Goal: Navigation & Orientation: Find specific page/section

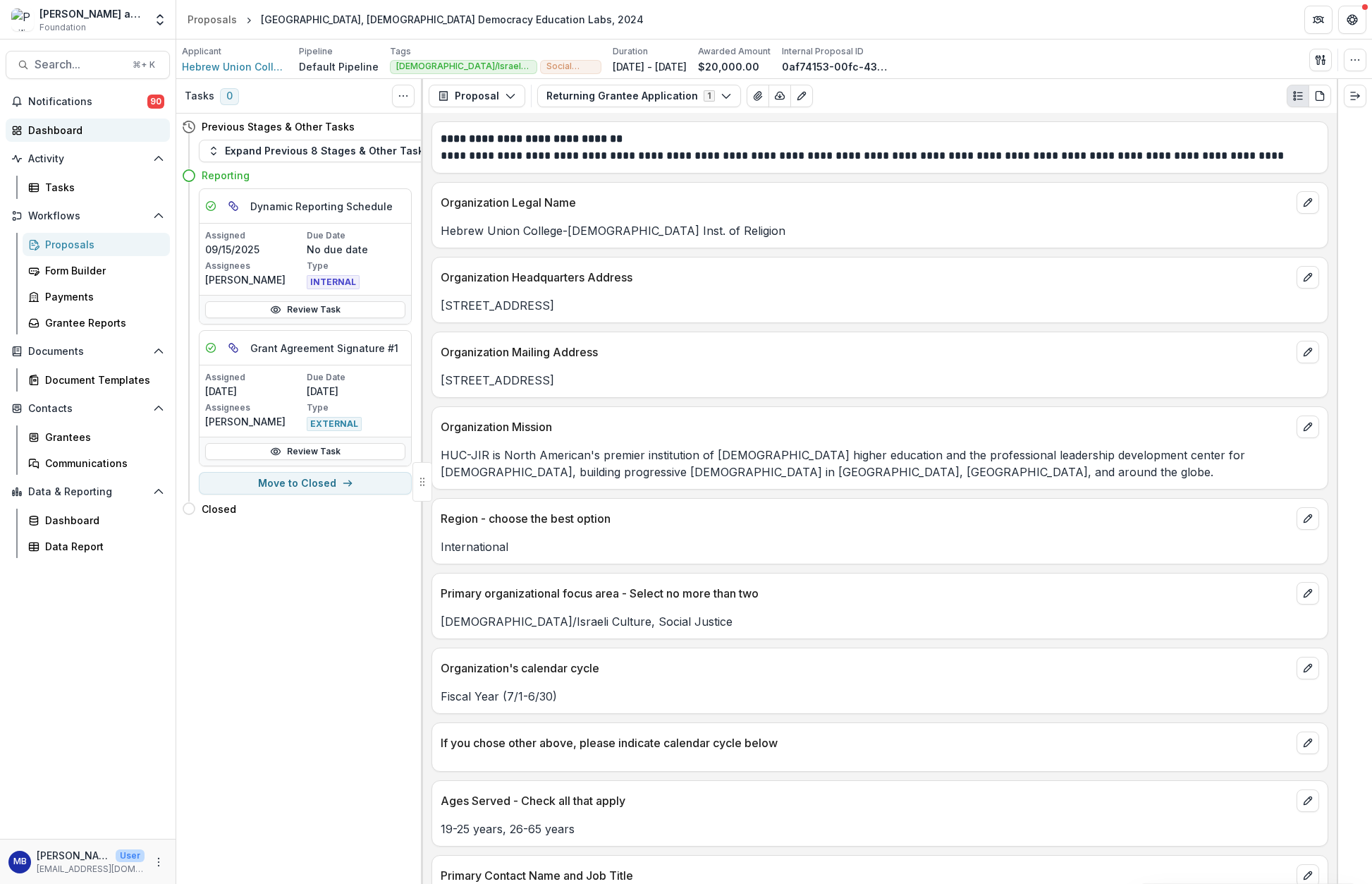
click at [52, 131] on div "Dashboard" at bounding box center [93, 130] width 130 height 15
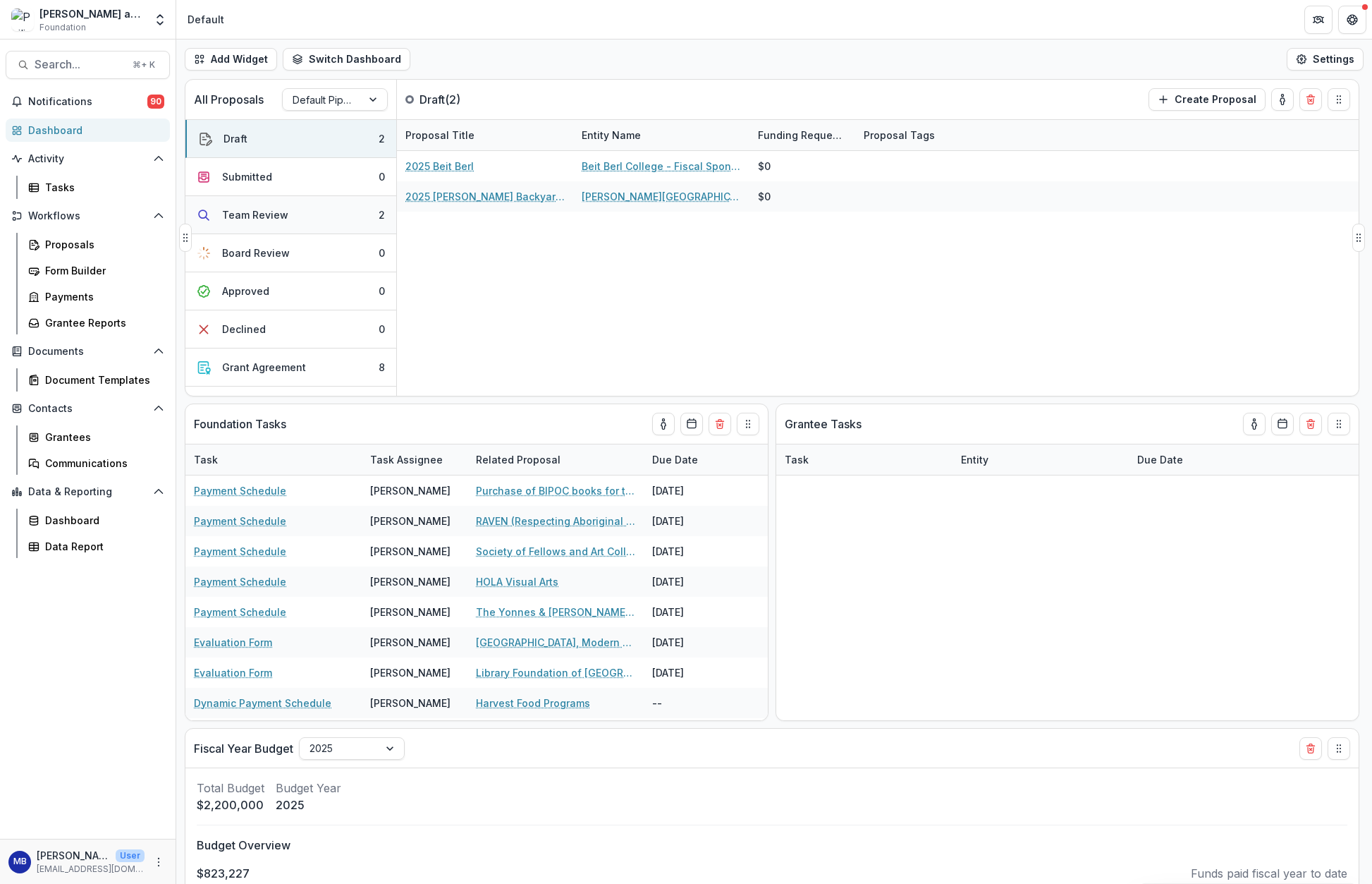
click at [246, 216] on div "Team Review" at bounding box center [255, 215] width 67 height 15
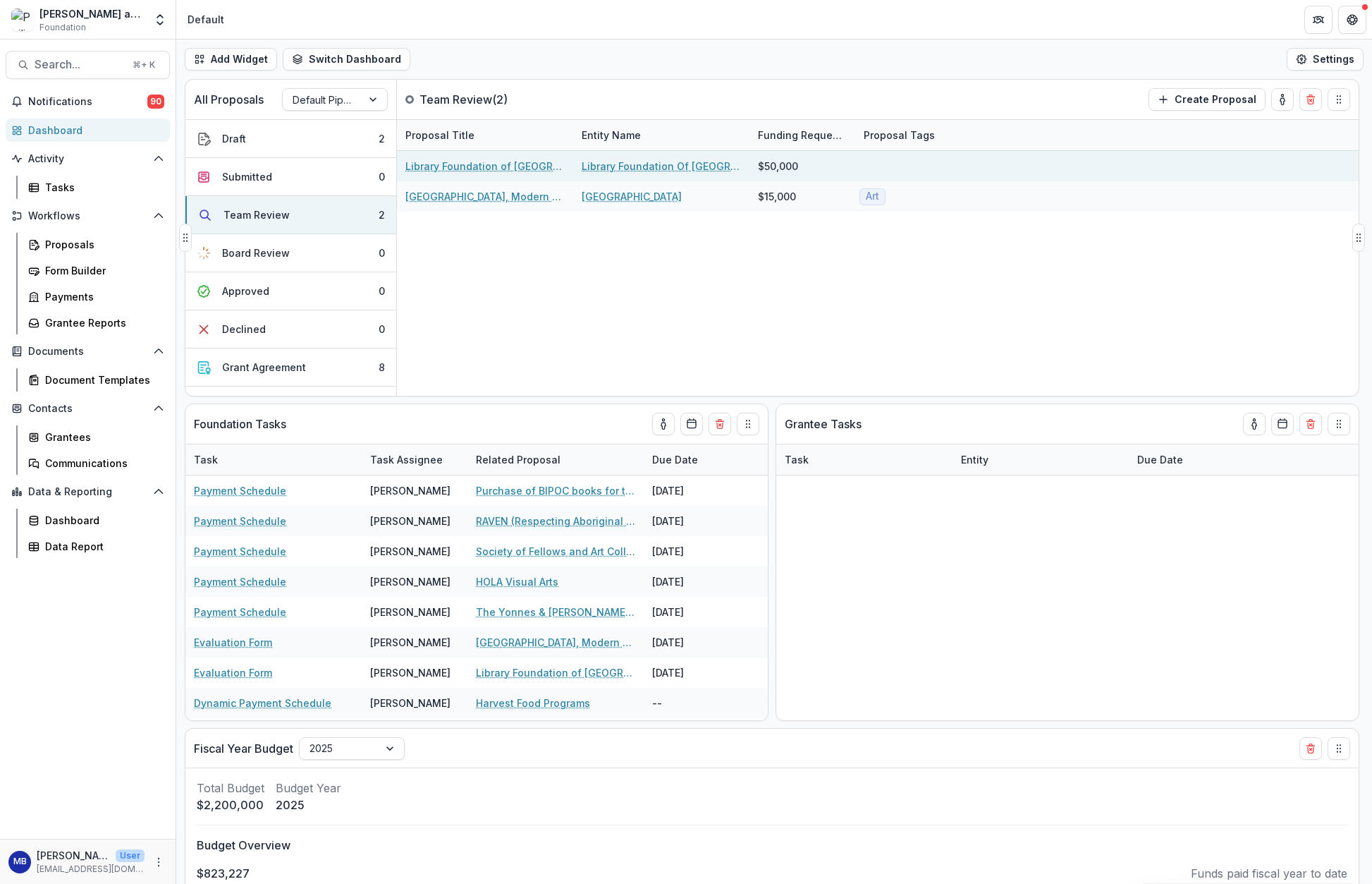
click at [446, 168] on link "Library Foundation of [GEOGRAPHIC_DATA], World's Largest Pop-up Book, 2025" at bounding box center [484, 166] width 159 height 15
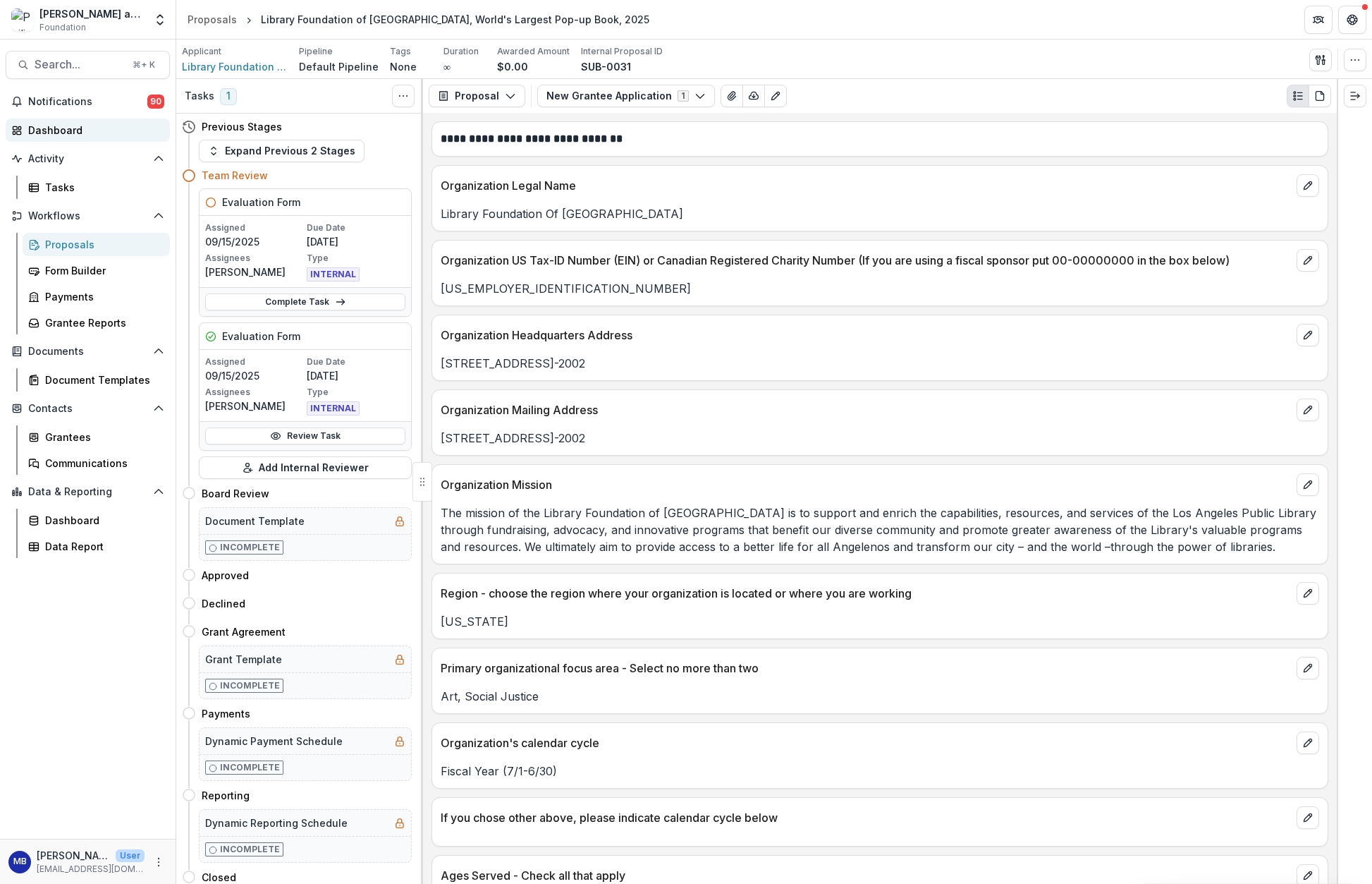
click at [47, 129] on div "Dashboard" at bounding box center [93, 130] width 130 height 15
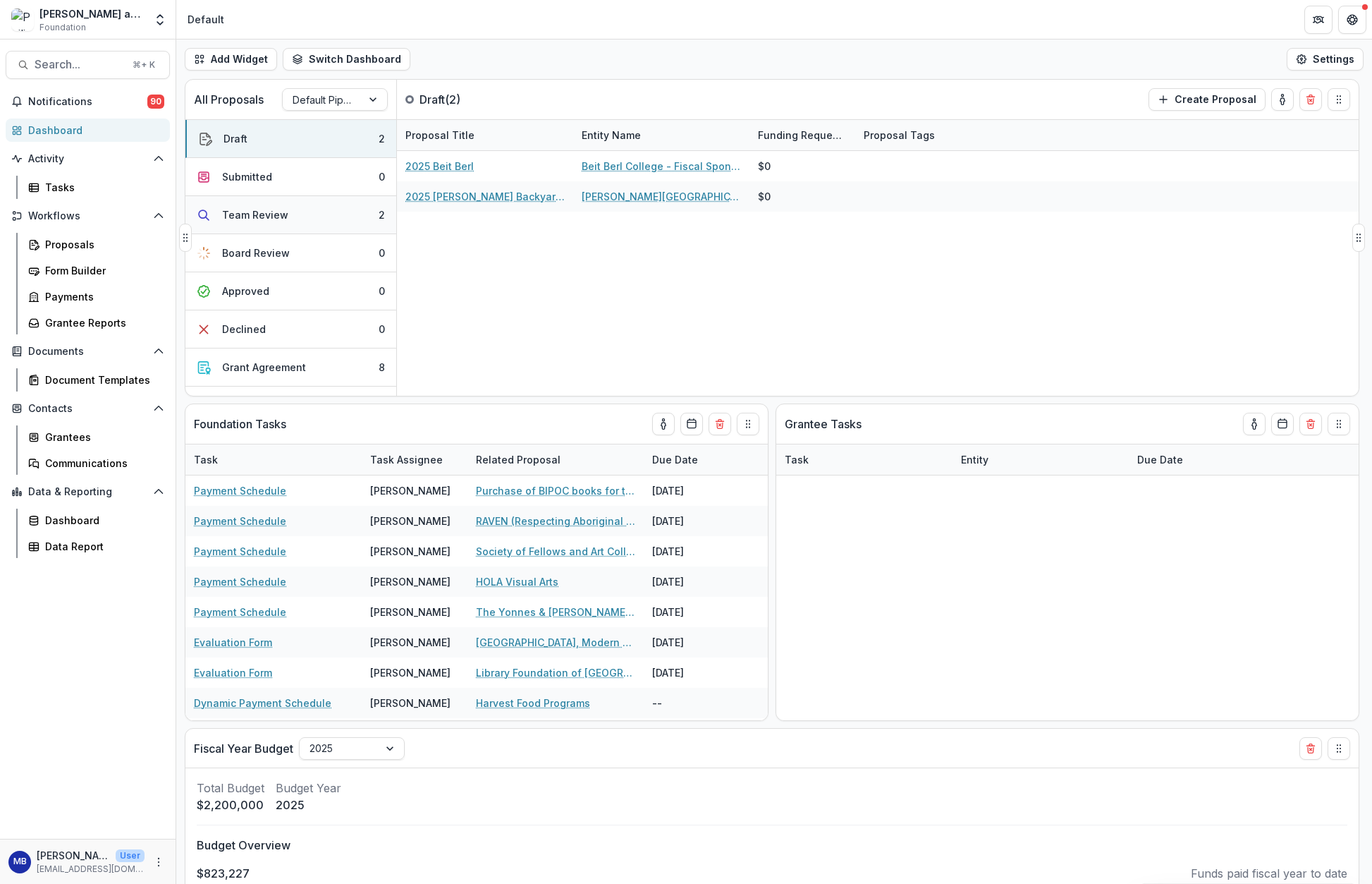
click at [247, 218] on div "Team Review" at bounding box center [255, 215] width 67 height 15
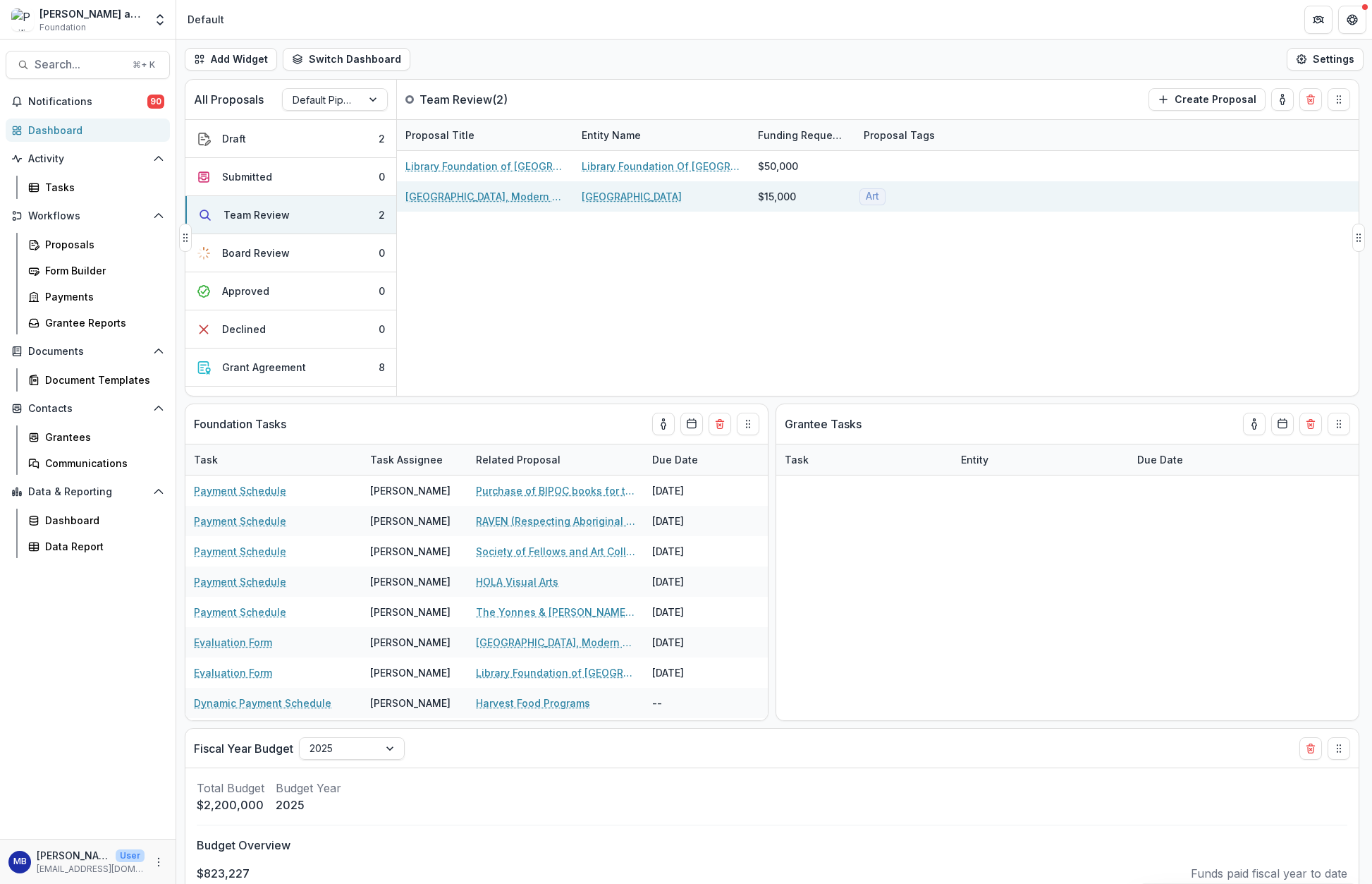
click at [431, 194] on link "[GEOGRAPHIC_DATA], Modern and Contemporary Art Committee Annual Support, FY2026" at bounding box center [484, 197] width 159 height 15
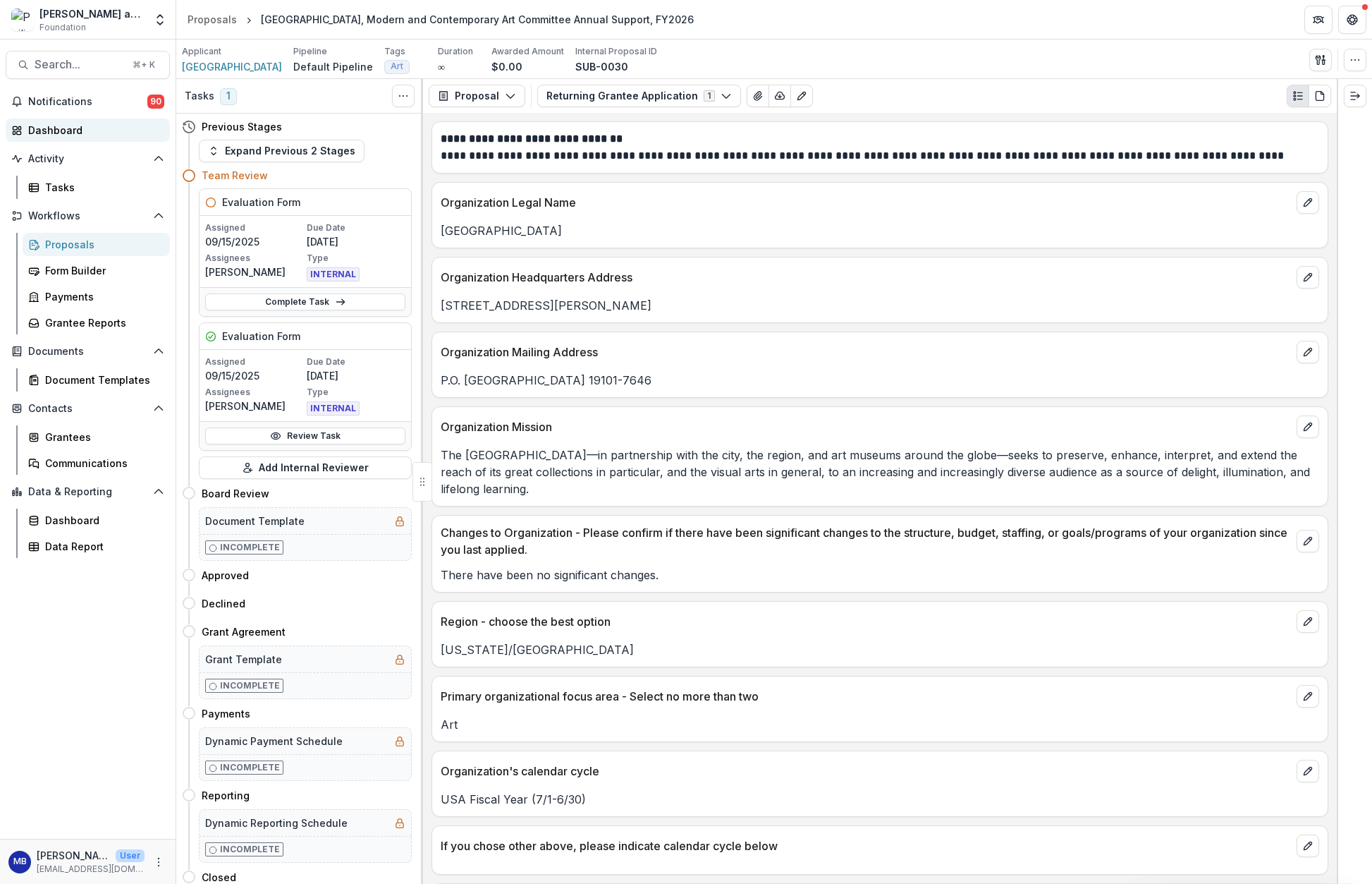
click at [39, 126] on div "Dashboard" at bounding box center [93, 130] width 130 height 15
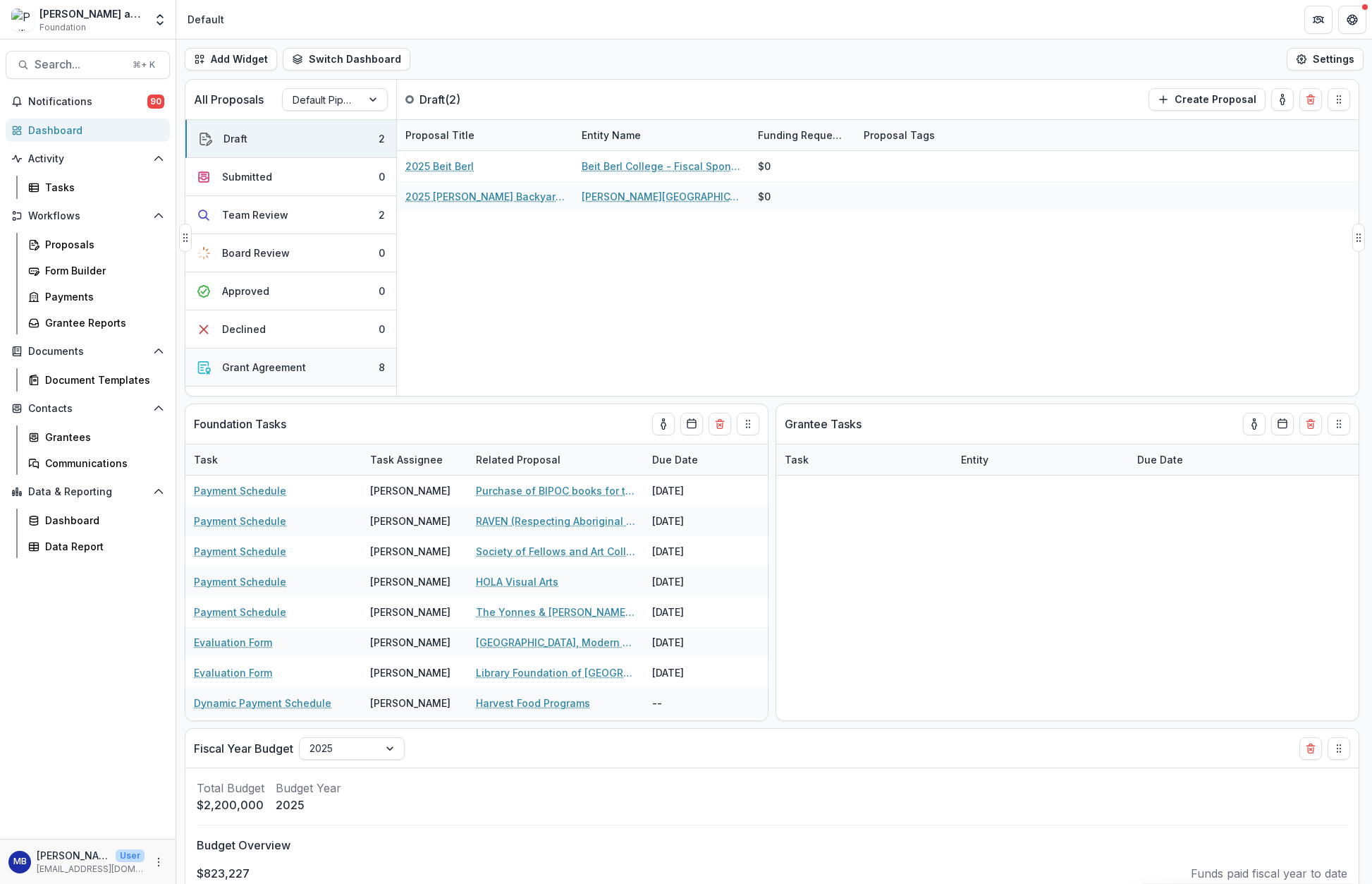
click at [248, 370] on div "Grant Agreement" at bounding box center [263, 367] width 84 height 15
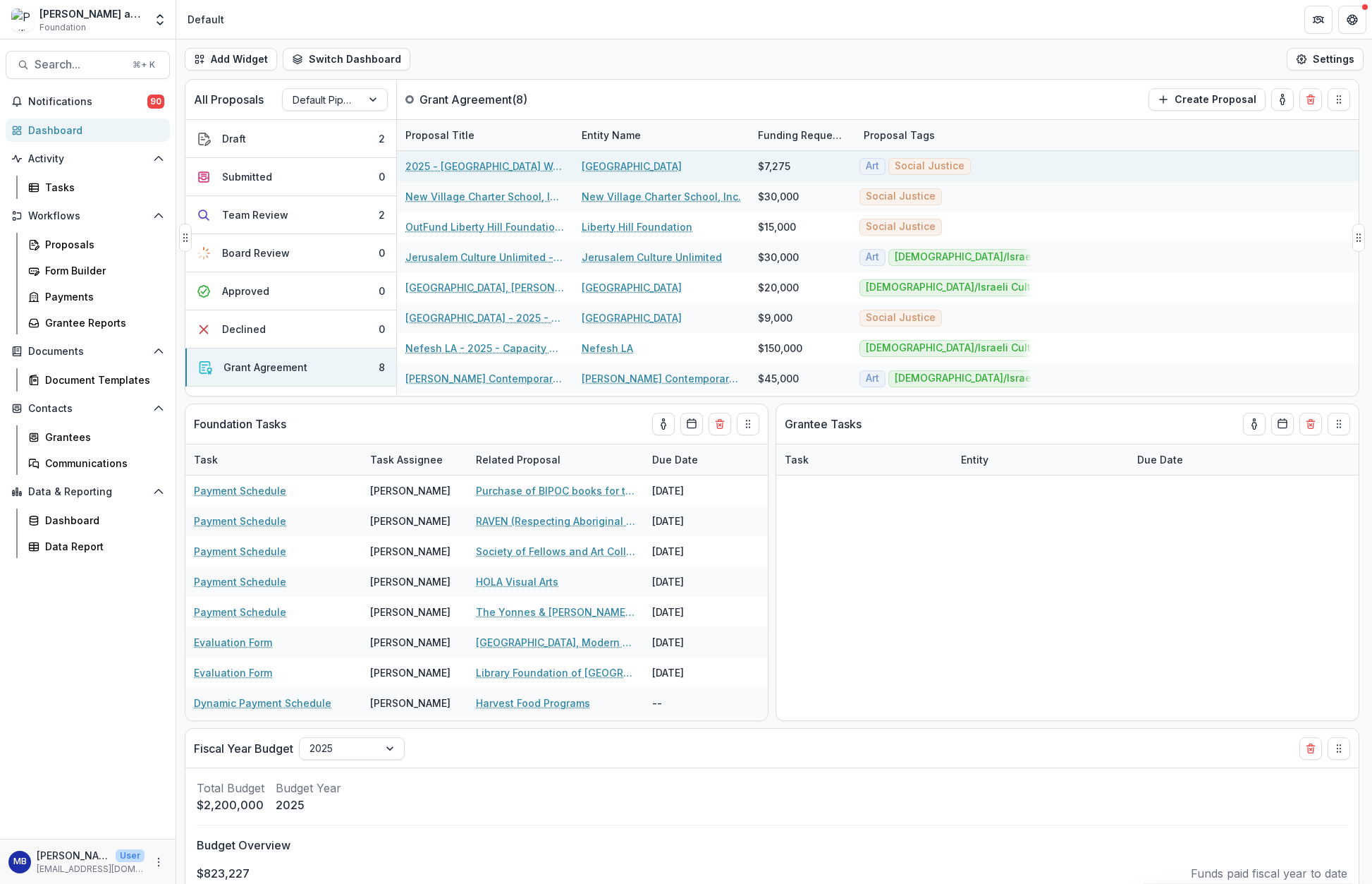
click at [492, 166] on link "2025 - [GEOGRAPHIC_DATA] Welcome Pole" at bounding box center [484, 166] width 159 height 15
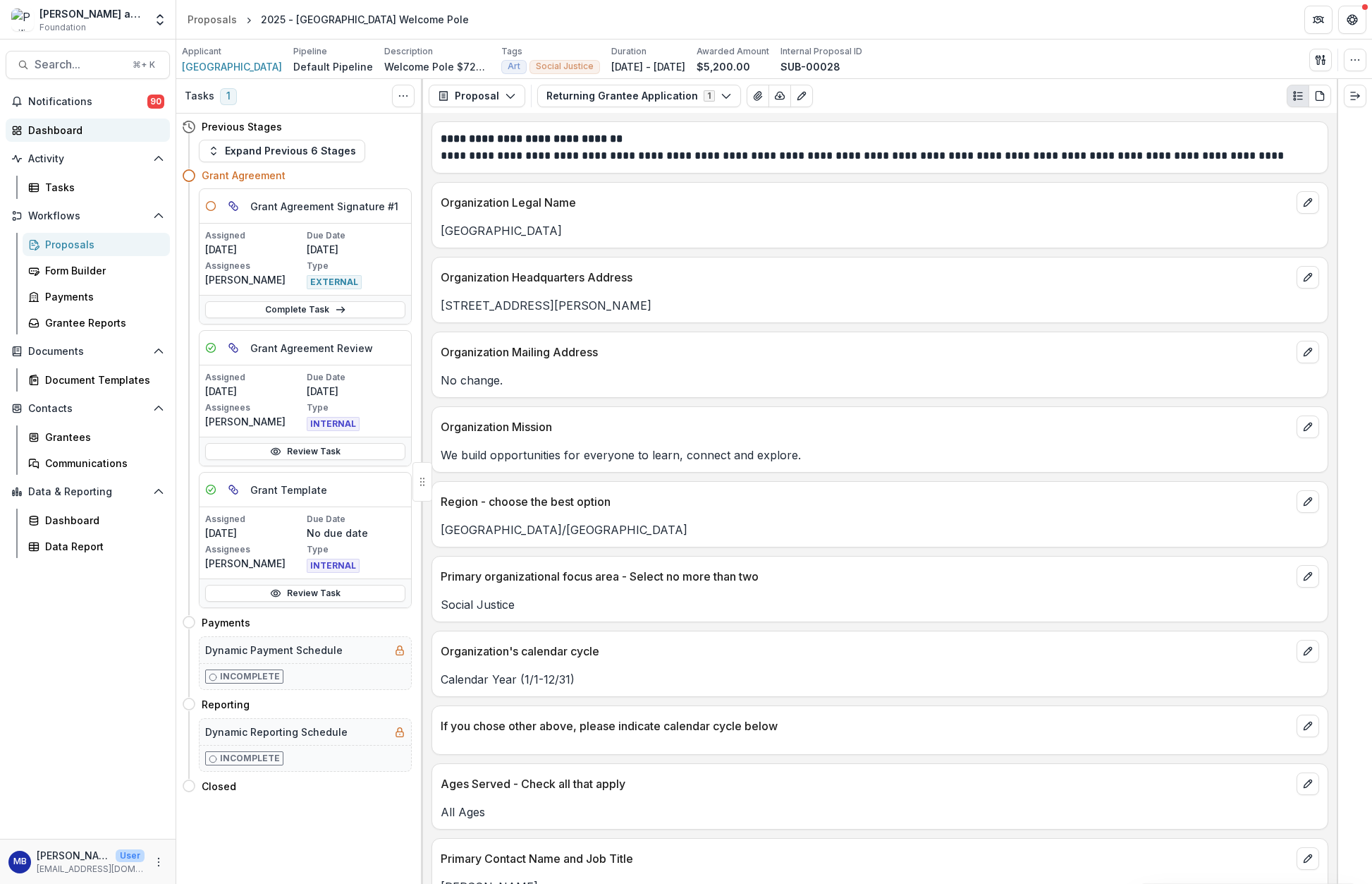
click at [48, 126] on div "Dashboard" at bounding box center [93, 130] width 130 height 15
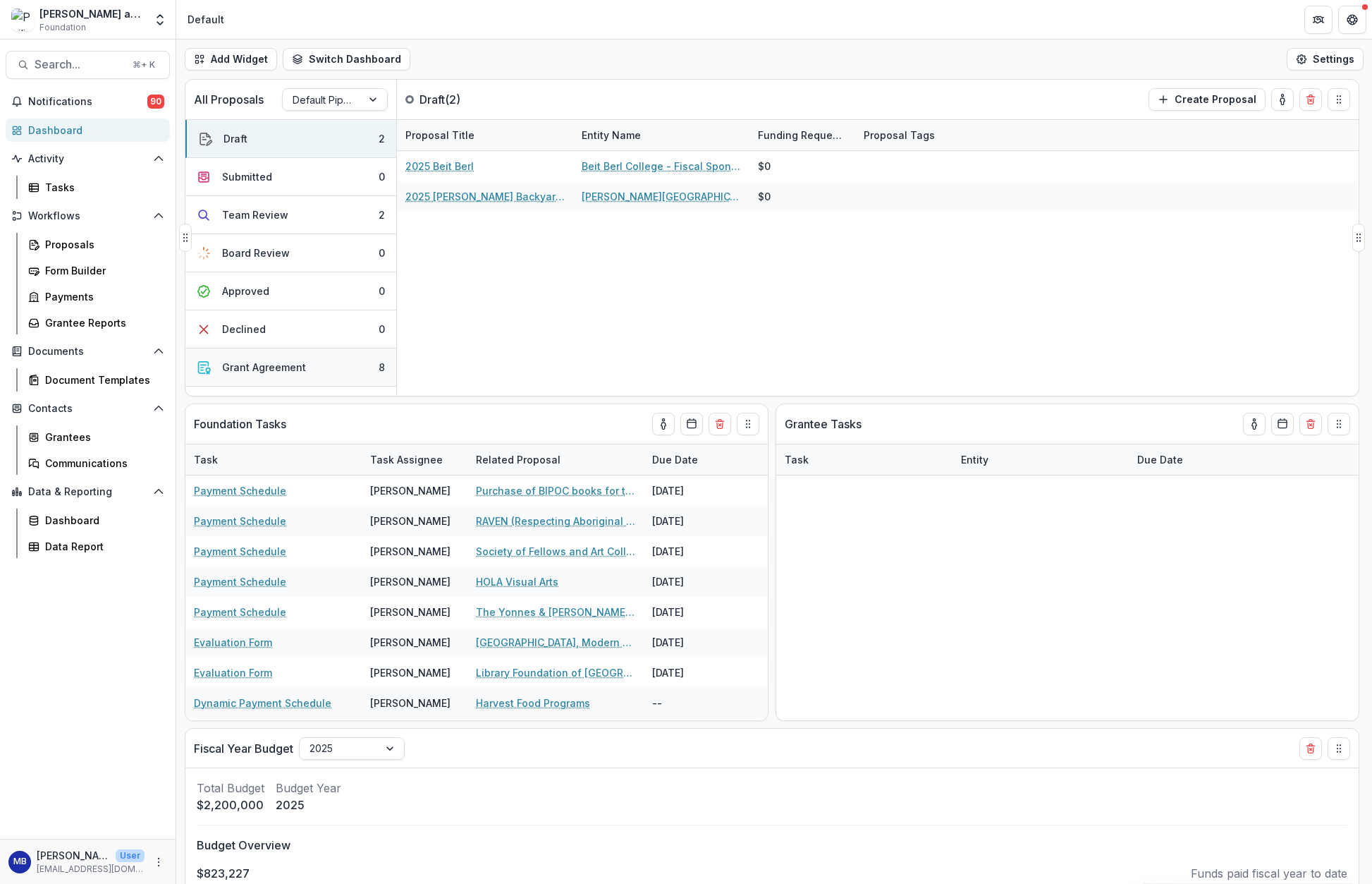
click at [261, 364] on div "Grant Agreement" at bounding box center [263, 367] width 84 height 15
